Goal: Task Accomplishment & Management: Complete application form

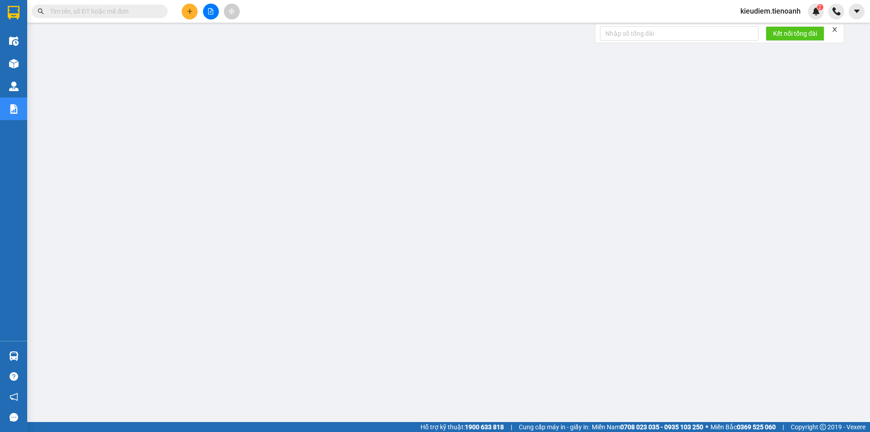
click at [178, 14] on div at bounding box center [211, 12] width 68 height 16
click at [192, 19] on button at bounding box center [190, 12] width 16 height 16
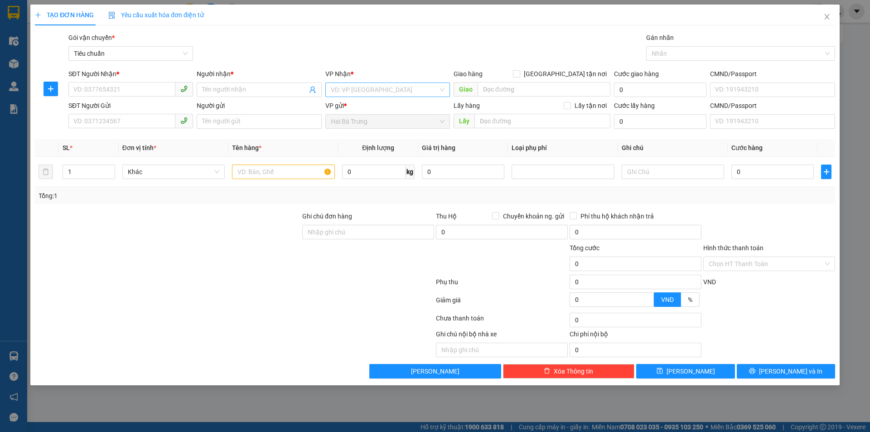
click at [349, 92] on input "search" at bounding box center [384, 90] width 107 height 14
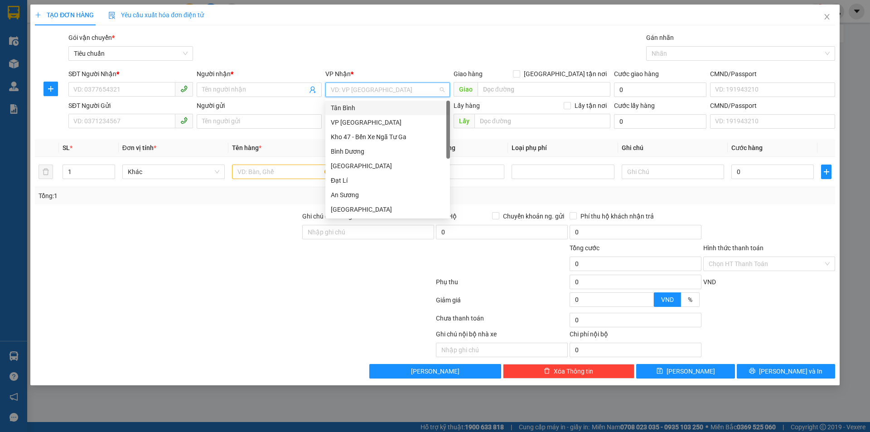
click at [346, 107] on div "Tân Bình" at bounding box center [388, 108] width 114 height 10
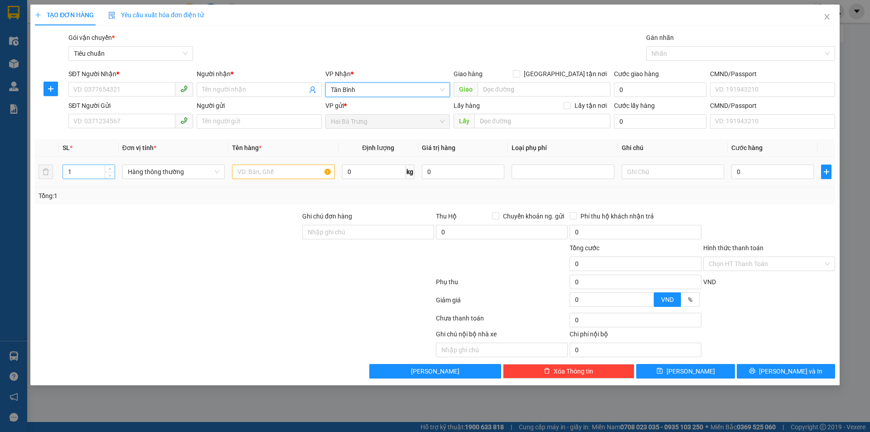
click at [103, 174] on input "1" at bounding box center [89, 172] width 52 height 14
type input "5"
click at [387, 168] on input "0" at bounding box center [373, 171] width 63 height 14
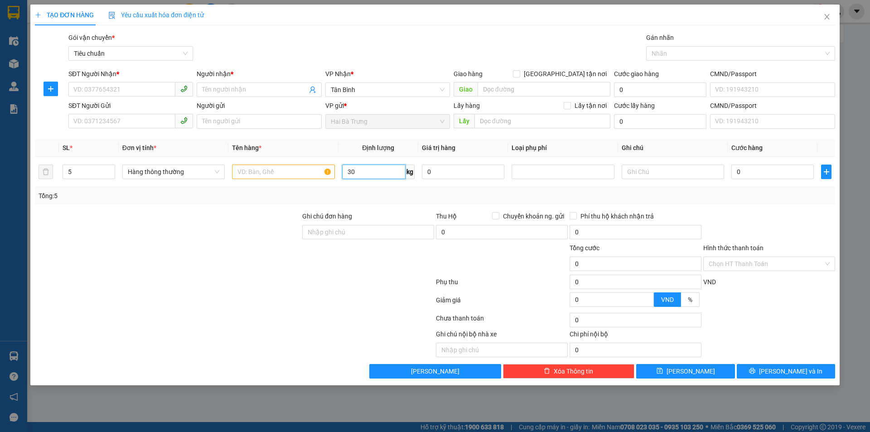
type input "30"
click at [217, 318] on div at bounding box center [234, 320] width 401 height 18
type input "65.000"
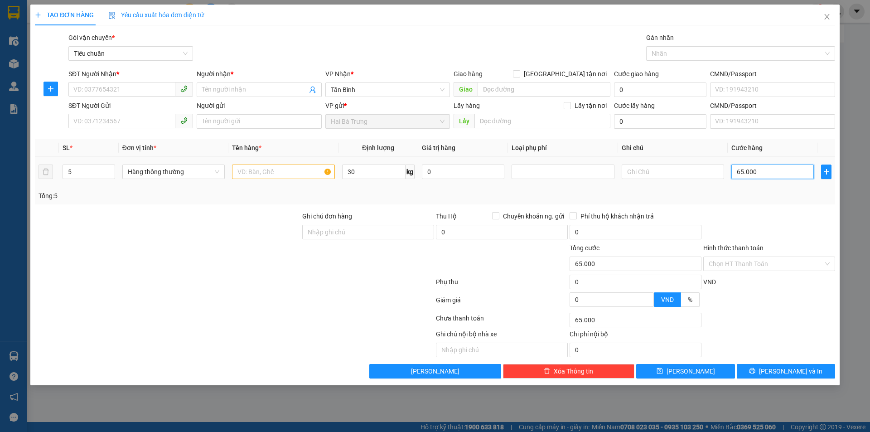
click at [786, 174] on input "65.000" at bounding box center [772, 171] width 82 height 14
type input "7"
type input "70"
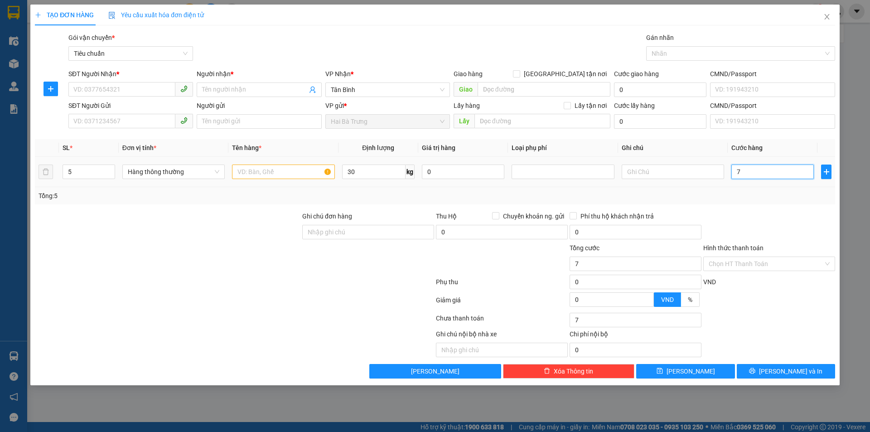
type input "70"
type input "70*"
type input "0"
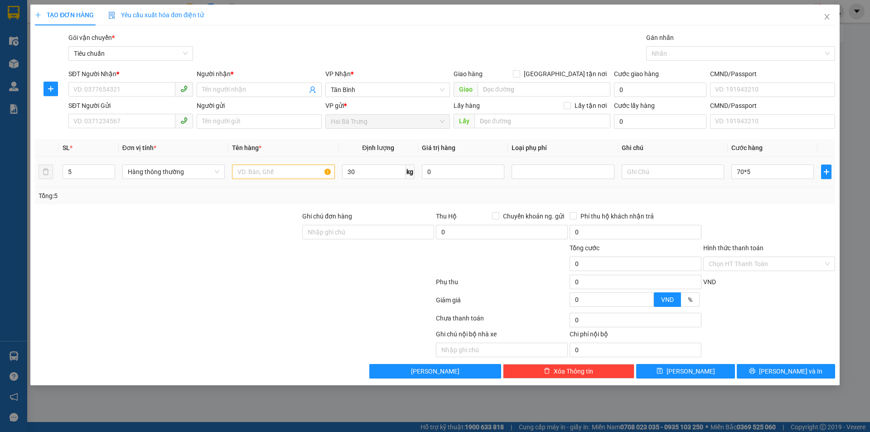
type input "350.000"
click at [776, 225] on div at bounding box center [769, 227] width 134 height 32
click at [770, 174] on input "350.000" at bounding box center [772, 171] width 82 height 14
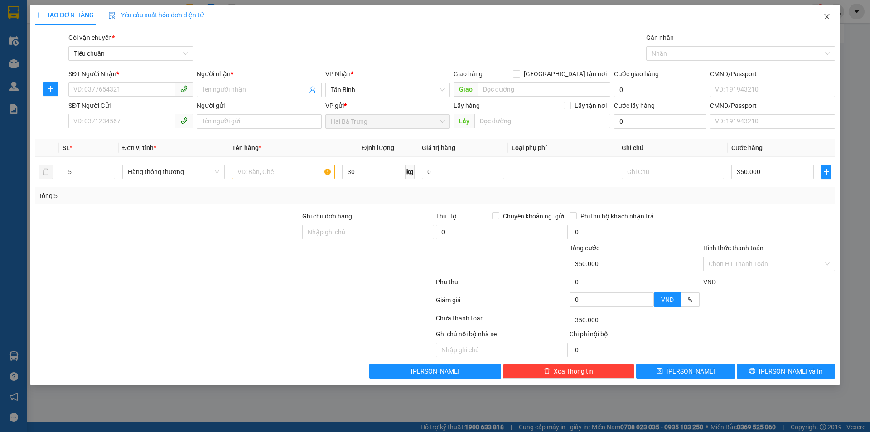
click at [826, 16] on icon "close" at bounding box center [826, 16] width 7 height 7
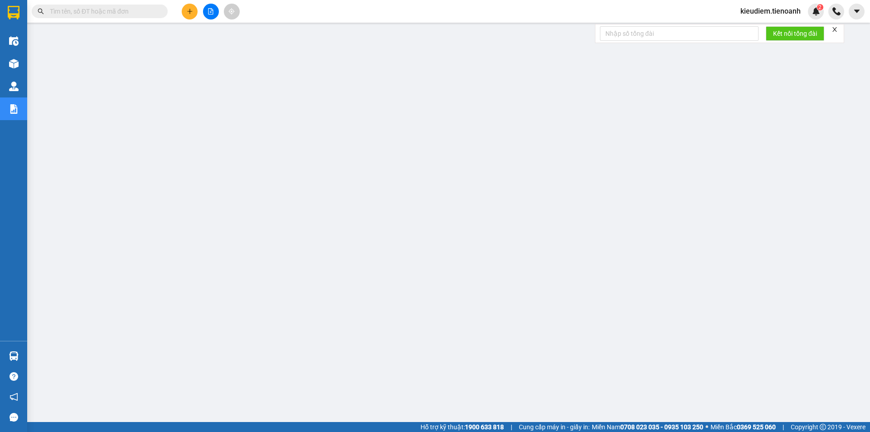
click at [140, 13] on input "text" at bounding box center [103, 11] width 107 height 10
click at [129, 10] on input "text" at bounding box center [103, 11] width 107 height 10
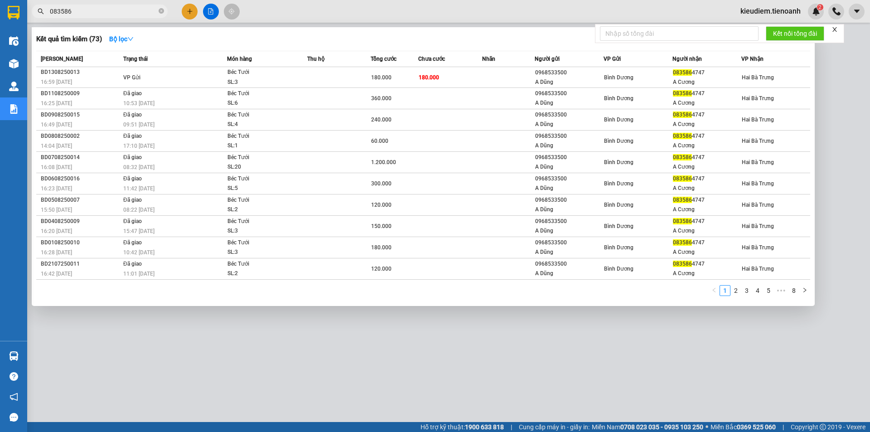
type input "083586"
